Goal: Information Seeking & Learning: Learn about a topic

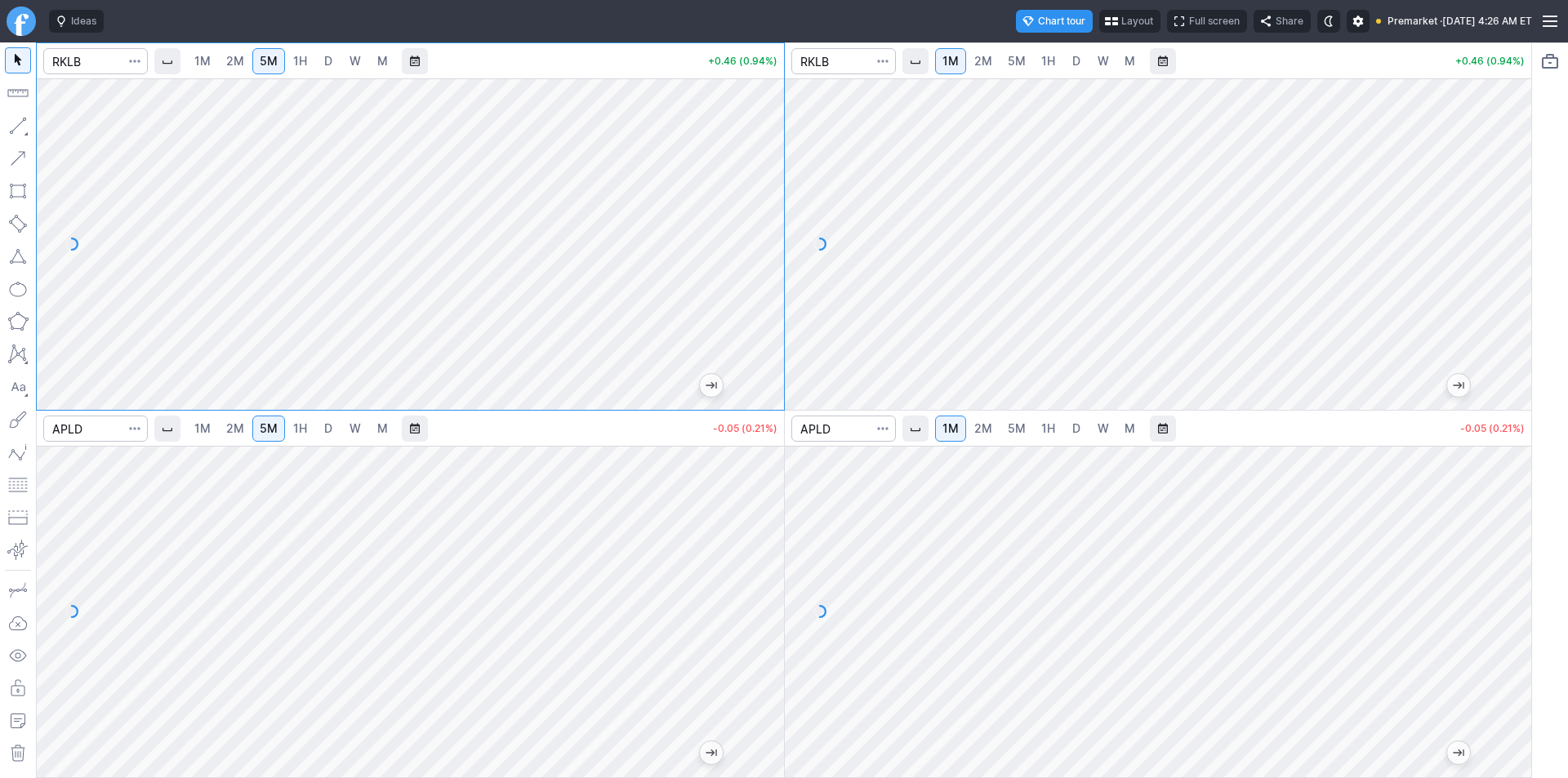
drag, startPoint x: 763, startPoint y: 211, endPoint x: 758, endPoint y: 255, distance: 44.3
click at [766, 256] on div at bounding box center [766, 240] width 34 height 290
drag, startPoint x: 764, startPoint y: 287, endPoint x: 766, endPoint y: 267, distance: 20.1
click at [766, 267] on div at bounding box center [766, 240] width 34 height 290
drag, startPoint x: 770, startPoint y: 299, endPoint x: 770, endPoint y: 311, distance: 12.0
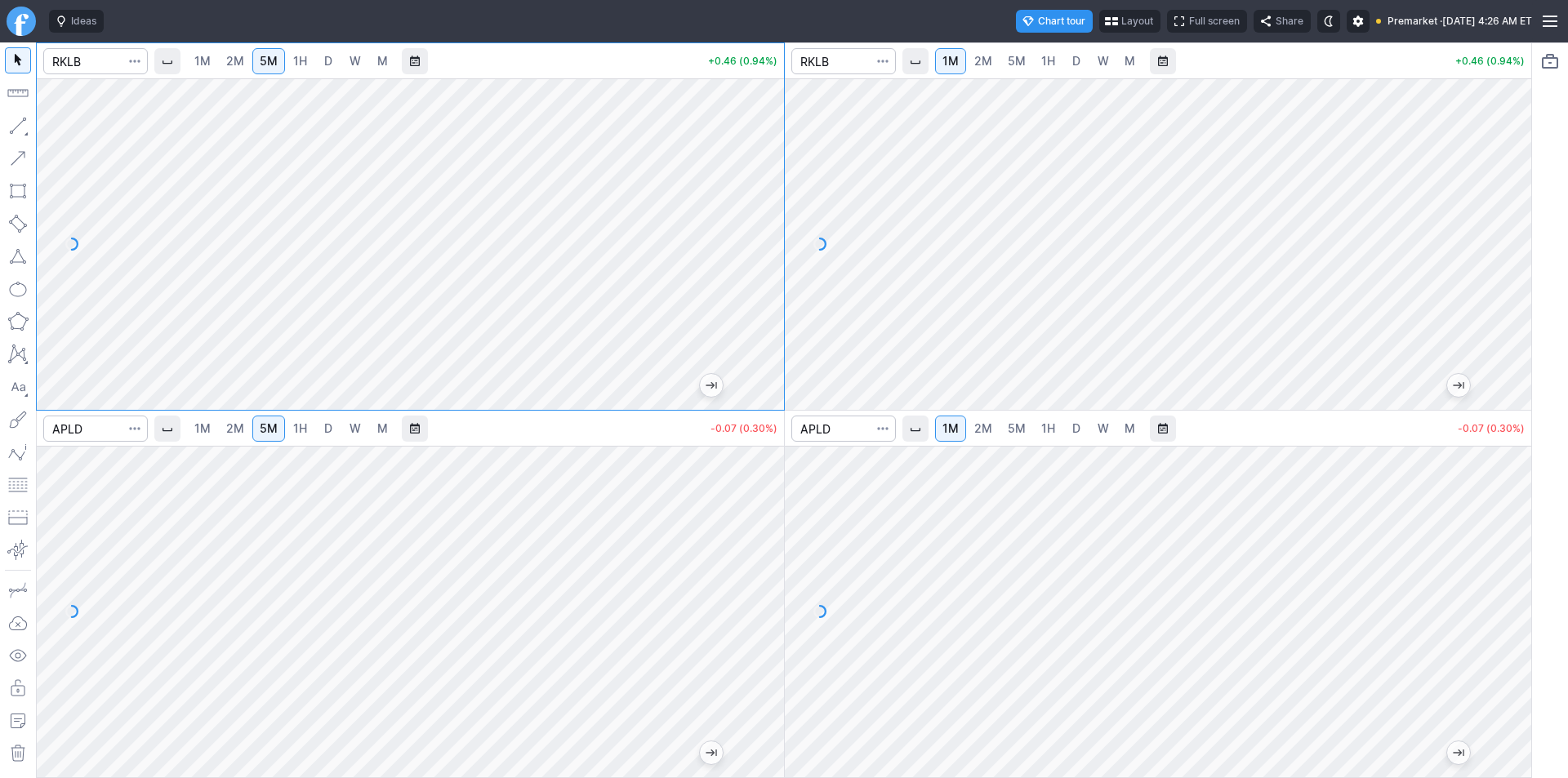
click at [770, 311] on div at bounding box center [766, 240] width 34 height 290
drag, startPoint x: 774, startPoint y: 318, endPoint x: 768, endPoint y: 199, distance: 119.2
click at [768, 199] on div at bounding box center [766, 240] width 34 height 290
drag, startPoint x: 1515, startPoint y: 185, endPoint x: 1516, endPoint y: 270, distance: 85.0
click at [1516, 270] on div at bounding box center [1514, 240] width 34 height 290
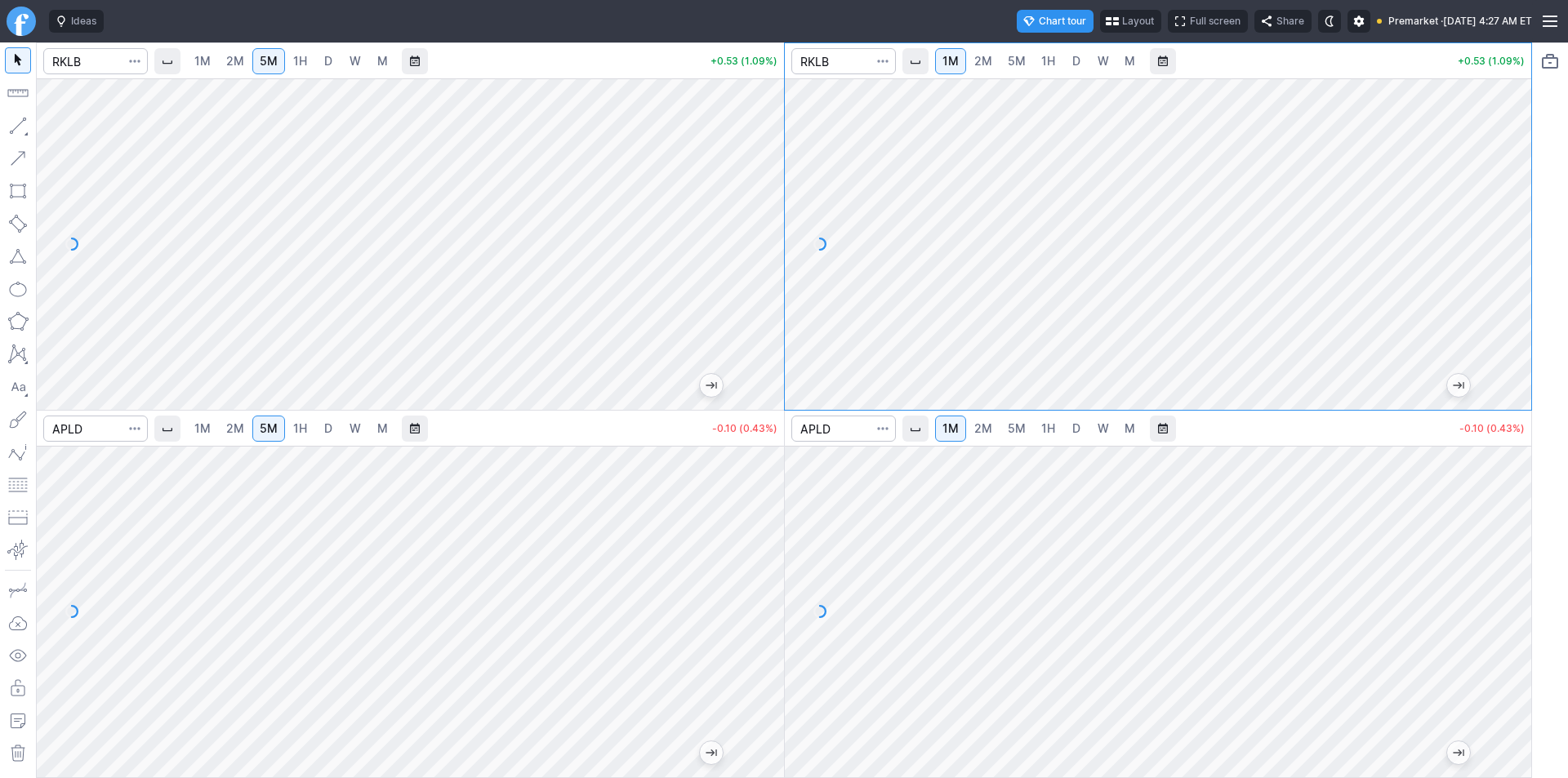
drag, startPoint x: 769, startPoint y: 334, endPoint x: 771, endPoint y: 283, distance: 51.0
click at [771, 283] on div at bounding box center [766, 240] width 34 height 290
drag, startPoint x: 769, startPoint y: 207, endPoint x: 769, endPoint y: 239, distance: 32.0
click at [769, 239] on div at bounding box center [766, 240] width 34 height 290
drag, startPoint x: 770, startPoint y: 213, endPoint x: 763, endPoint y: 262, distance: 49.5
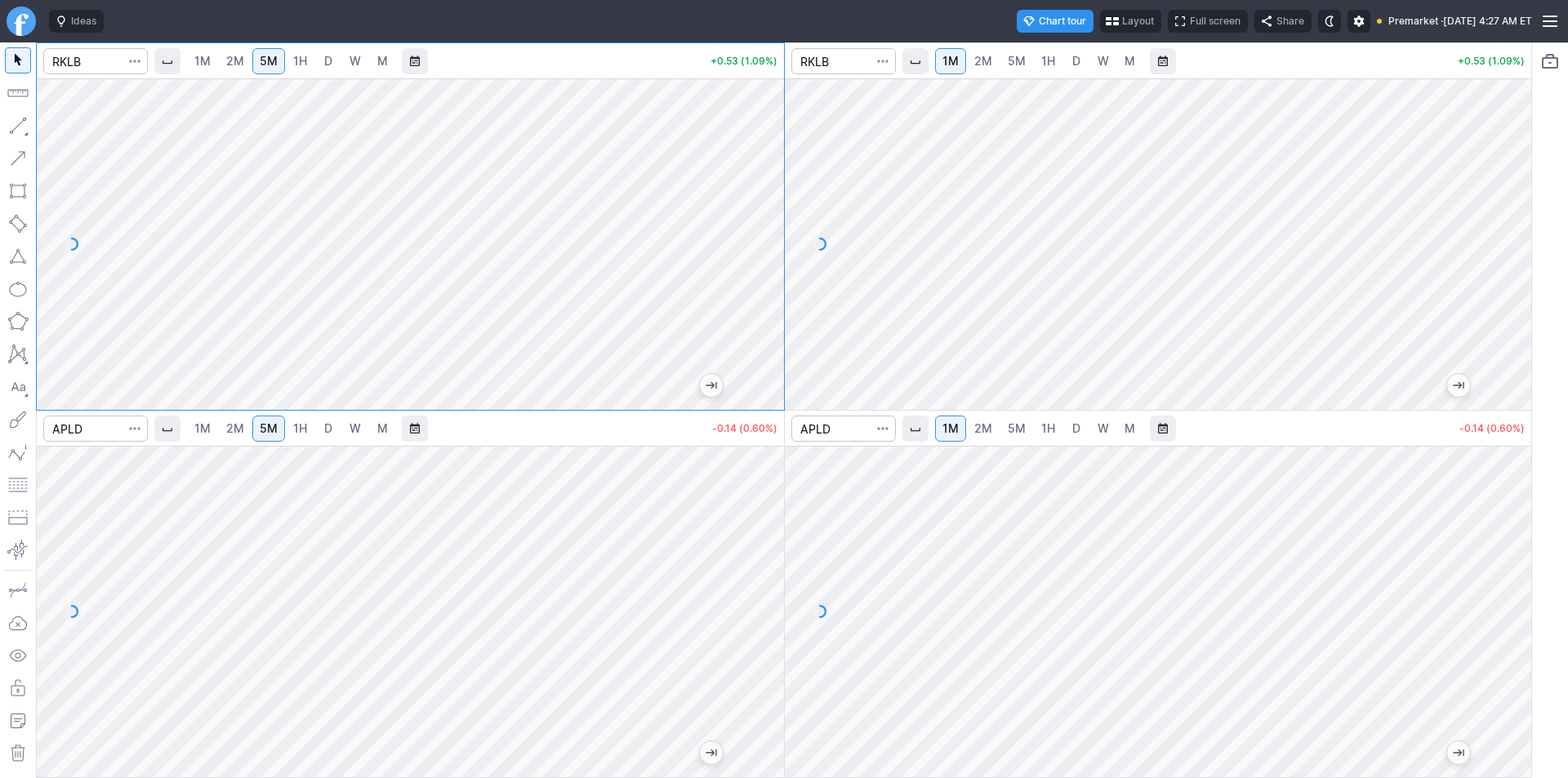
click at [763, 262] on div at bounding box center [766, 240] width 34 height 290
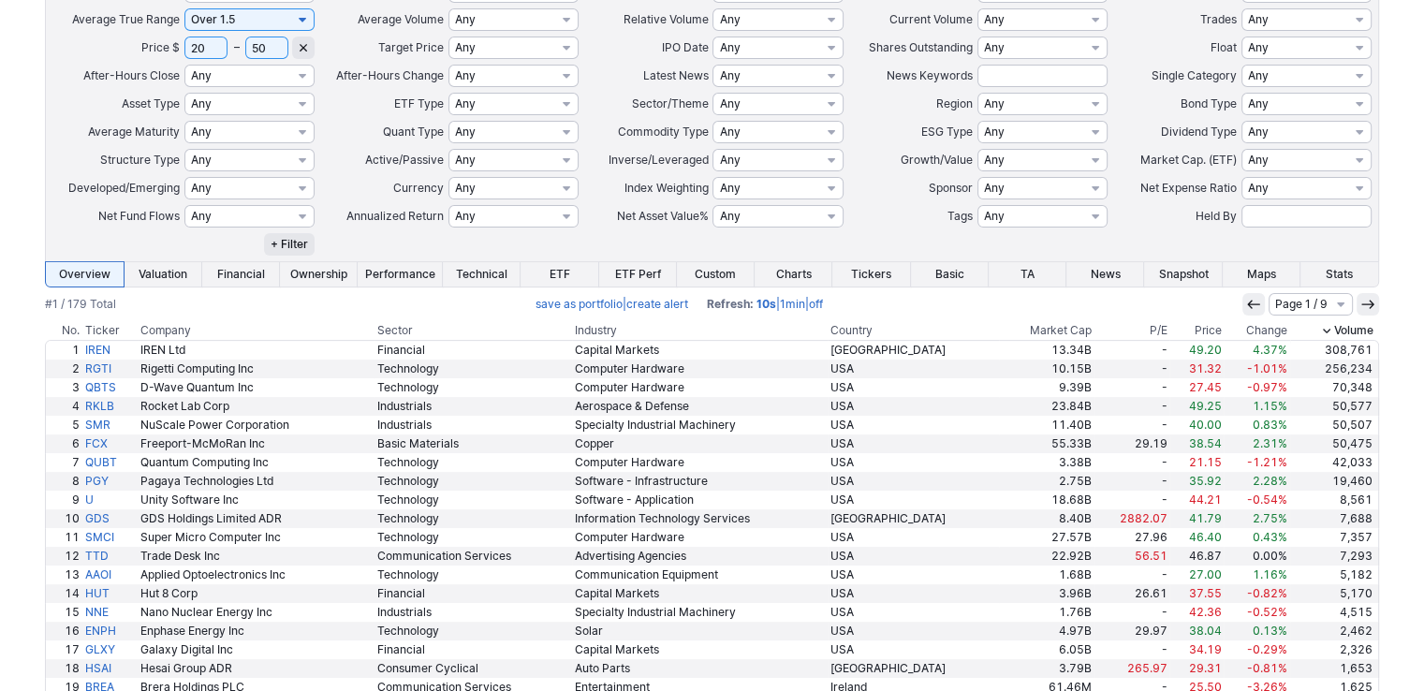
scroll to position [533, 0]
